Goal: Find contact information: Find contact information

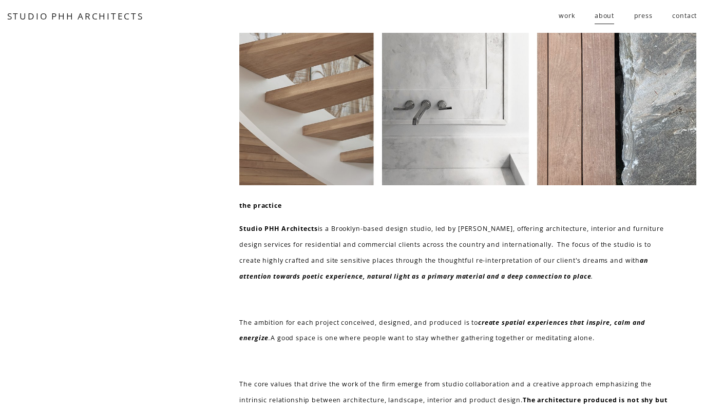
click at [564, 17] on span "work" at bounding box center [567, 16] width 16 height 16
click at [0, 0] on span "residential" at bounding box center [0, 0] width 0 height 0
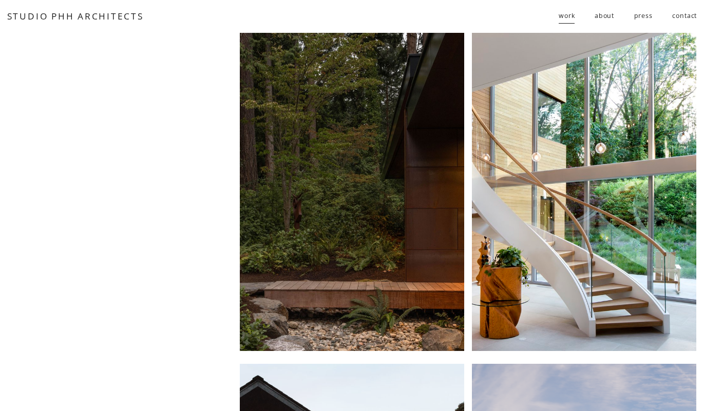
click at [604, 16] on link "about" at bounding box center [605, 16] width 20 height 17
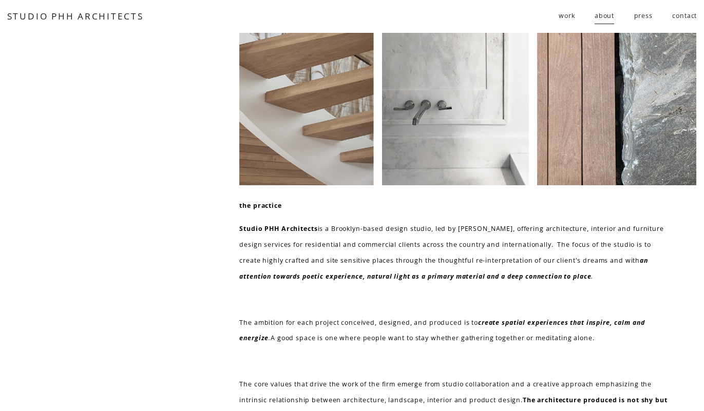
click at [640, 14] on link "press" at bounding box center [643, 16] width 18 height 17
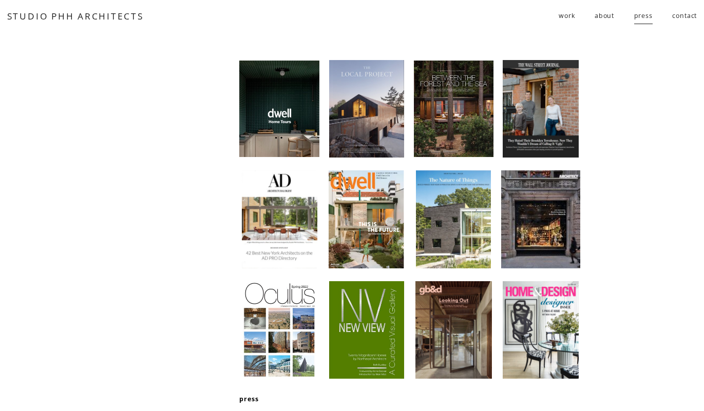
click at [383, 25] on div "Skip to Content STUDIO PHH ARCHITECTS work residential" at bounding box center [352, 16] width 704 height 33
click at [689, 13] on link "contact" at bounding box center [684, 16] width 25 height 17
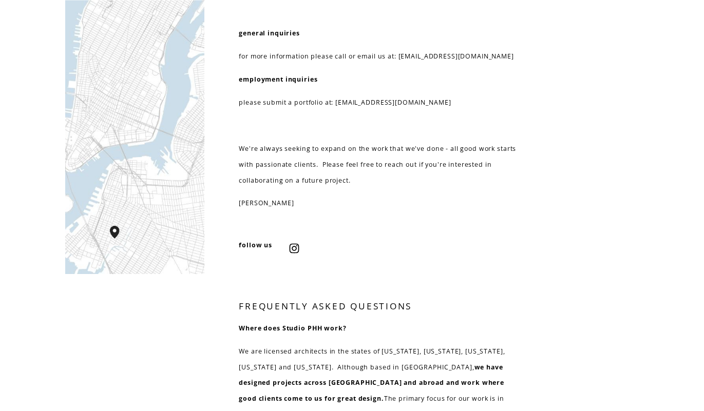
scroll to position [130, 0]
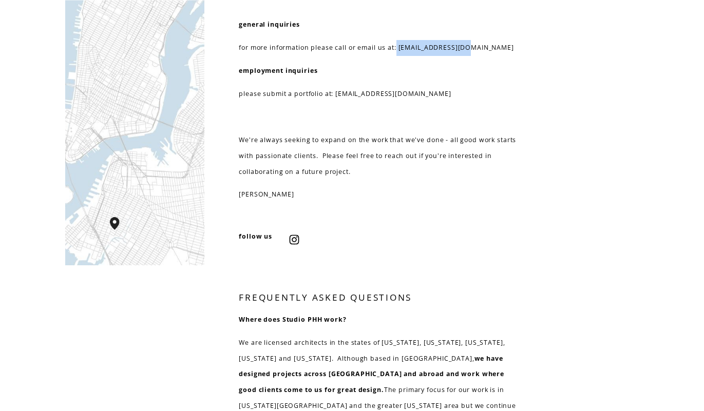
drag, startPoint x: 473, startPoint y: 45, endPoint x: 399, endPoint y: 45, distance: 74.0
click at [399, 45] on p "for more information please call or email us at: [EMAIL_ADDRESS][DOMAIN_NAME]" at bounding box center [381, 48] width 284 height 16
copy p "[EMAIL_ADDRESS][DOMAIN_NAME]"
